Goal: Task Accomplishment & Management: Complete application form

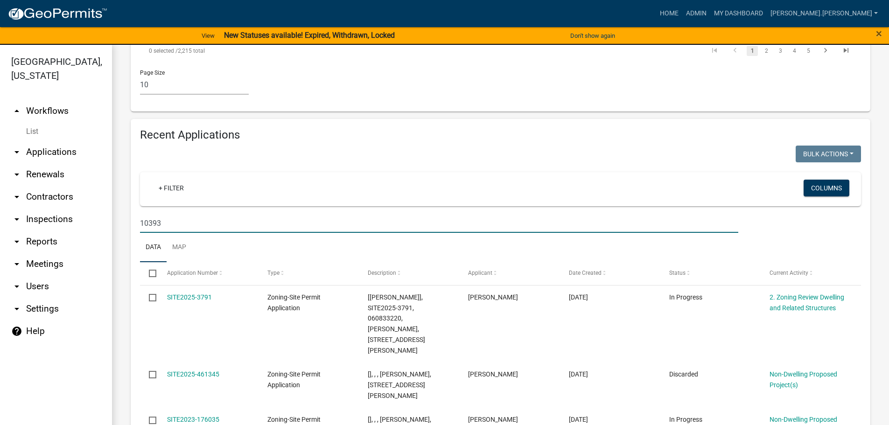
scroll to position [788, 0]
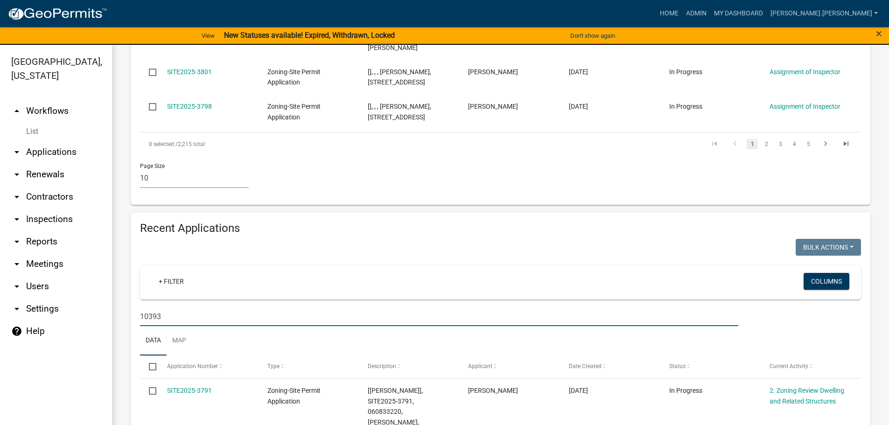
drag, startPoint x: 220, startPoint y: 231, endPoint x: 58, endPoint y: 233, distance: 161.9
click at [58, 233] on div "[GEOGRAPHIC_DATA], [US_STATE] arrow_drop_up Workflows List arrow_drop_down Appl…" at bounding box center [444, 240] width 889 height 391
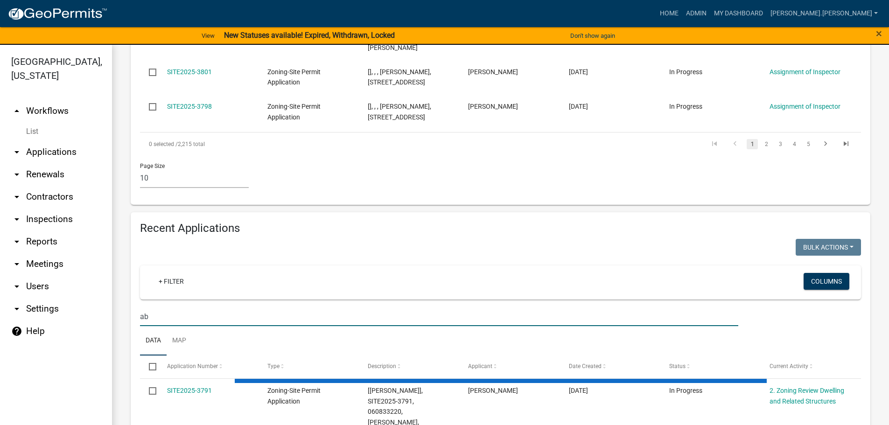
type input "a"
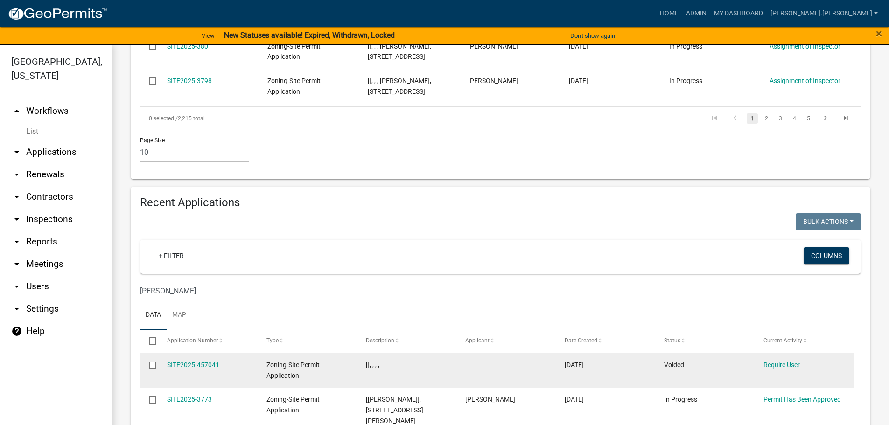
scroll to position [835, 0]
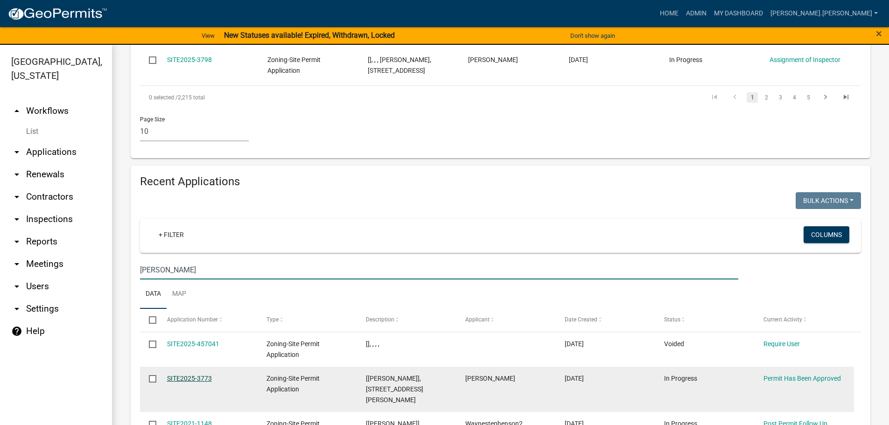
type input "[PERSON_NAME]"
click at [183, 375] on link "SITE2025-3773" at bounding box center [189, 378] width 45 height 7
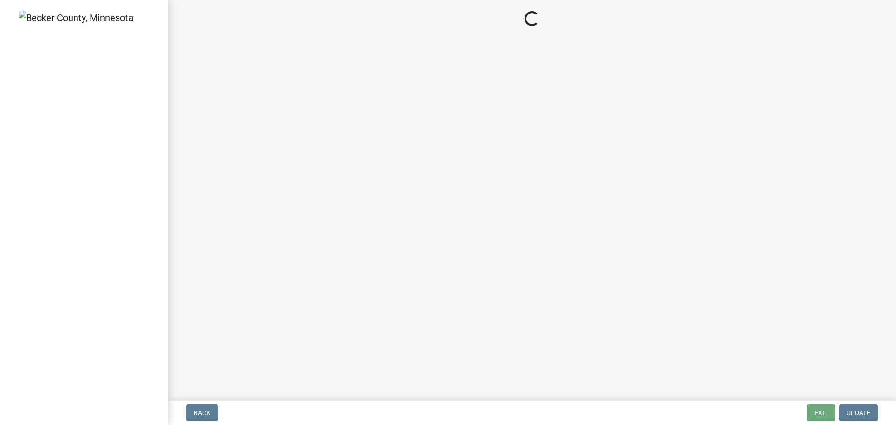
select select "3: 3"
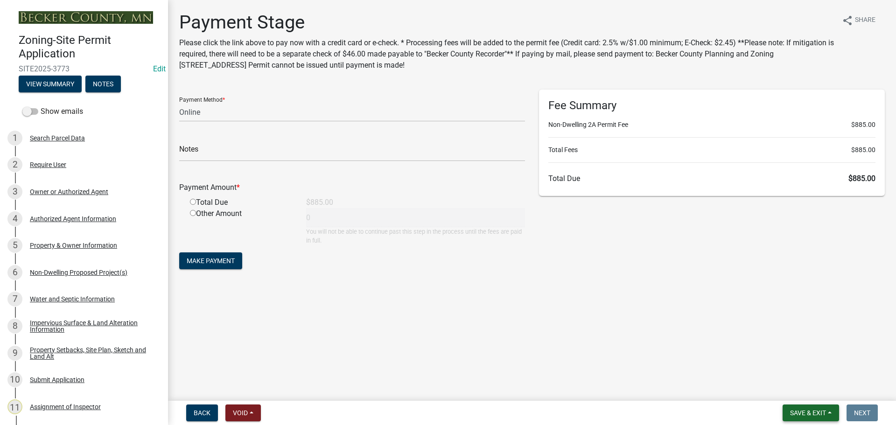
click at [804, 413] on span "Save & Exit" at bounding box center [808, 412] width 36 height 7
click at [797, 395] on button "Save & Exit" at bounding box center [801, 388] width 75 height 22
